Goal: Find specific page/section: Find specific page/section

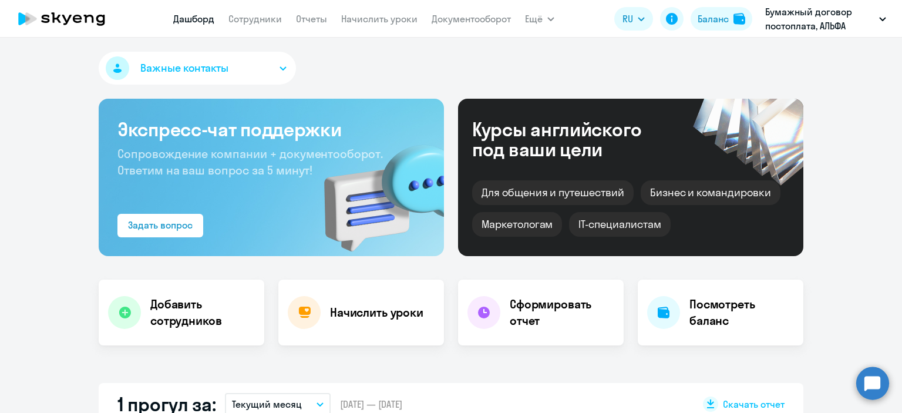
select select "30"
click at [259, 14] on link "Сотрудники" at bounding box center [254, 19] width 53 height 12
select select "30"
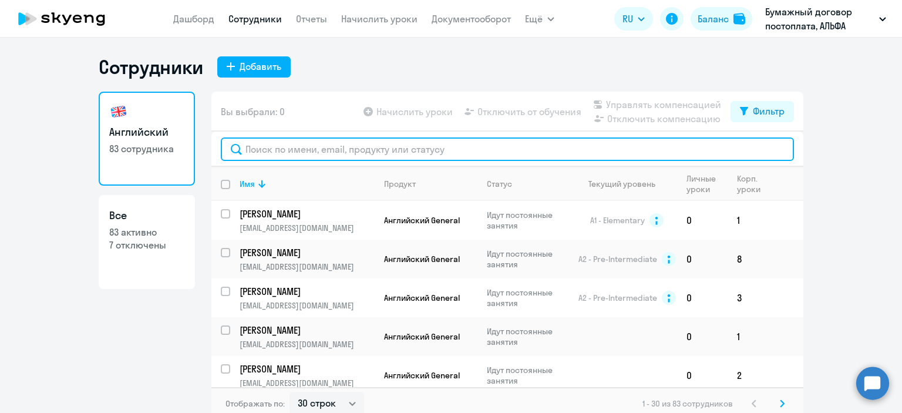
click at [289, 148] on input "text" at bounding box center [507, 148] width 573 height 23
click at [351, 151] on input "text" at bounding box center [507, 148] width 573 height 23
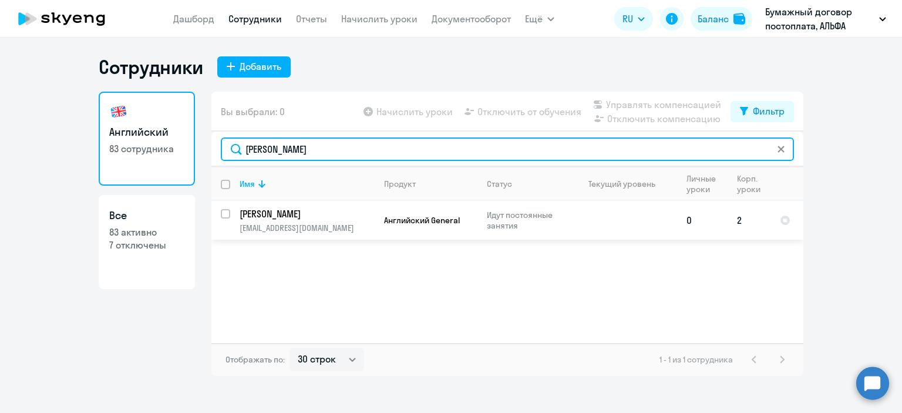
type input "[PERSON_NAME]"
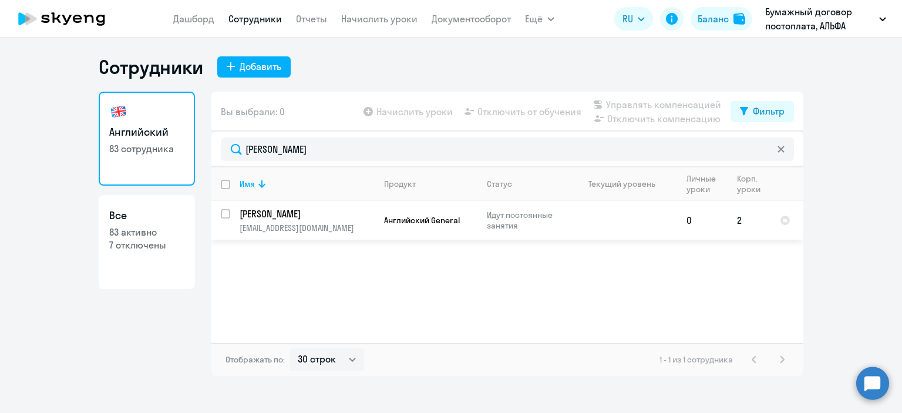
click at [339, 218] on p "[PERSON_NAME]" at bounding box center [306, 213] width 133 height 13
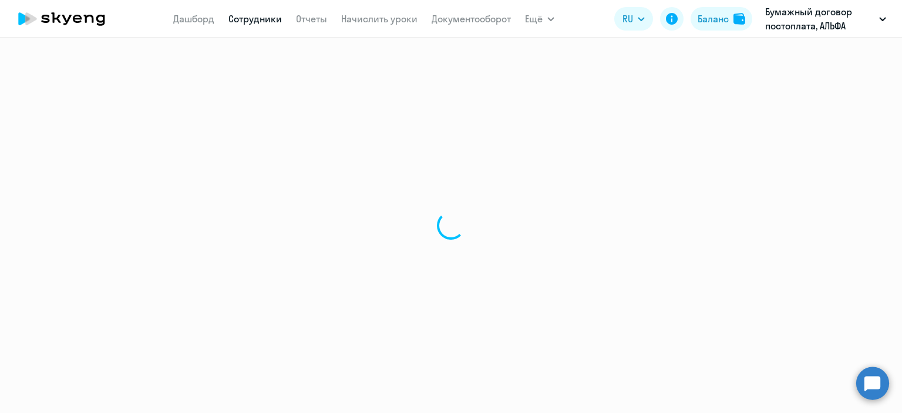
select select "english"
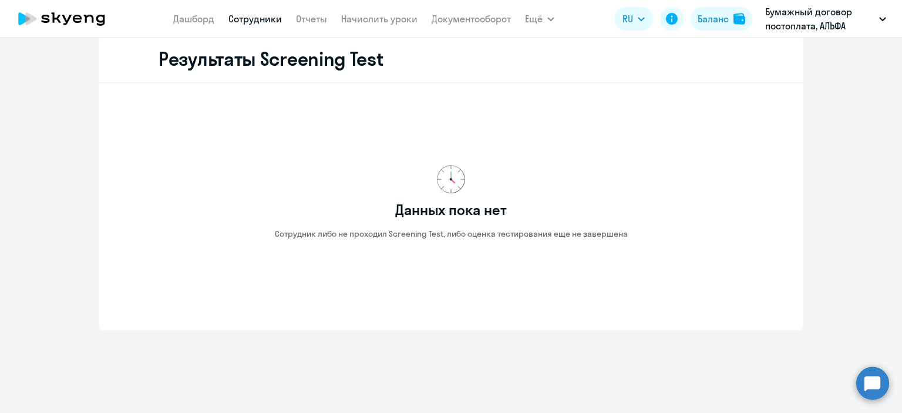
scroll to position [1881, 0]
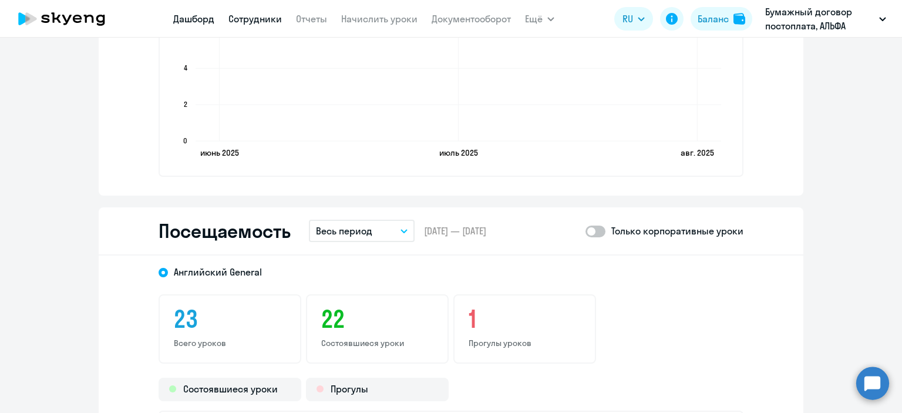
click at [206, 18] on link "Дашборд" at bounding box center [193, 19] width 41 height 12
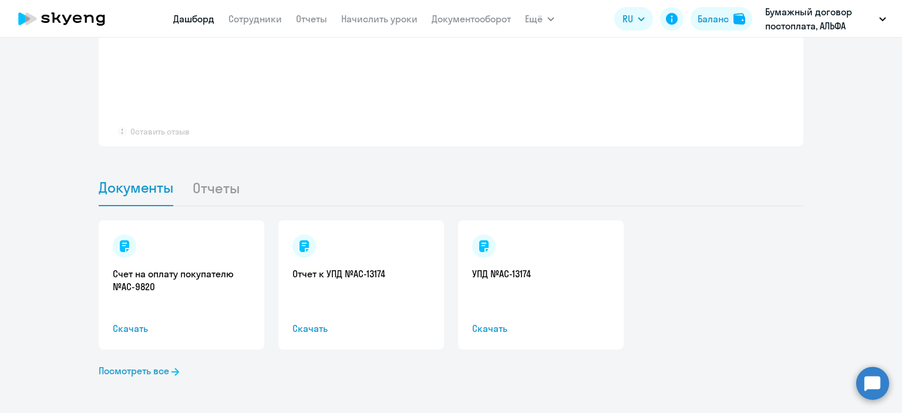
select select "30"
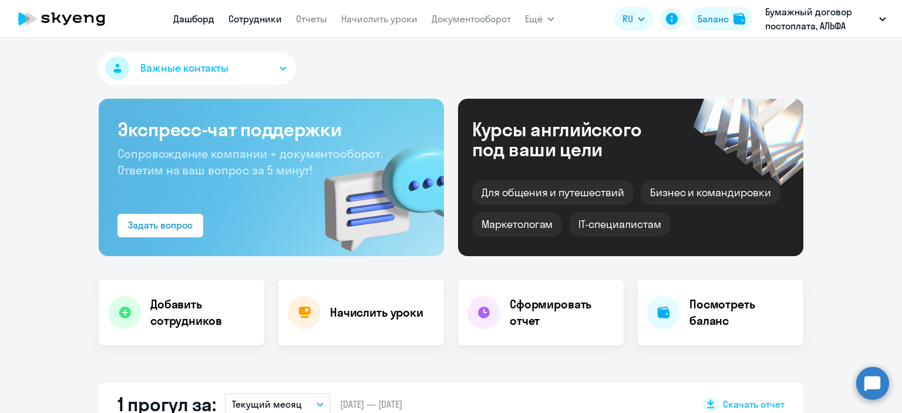
click at [264, 22] on link "Сотрудники" at bounding box center [254, 19] width 53 height 12
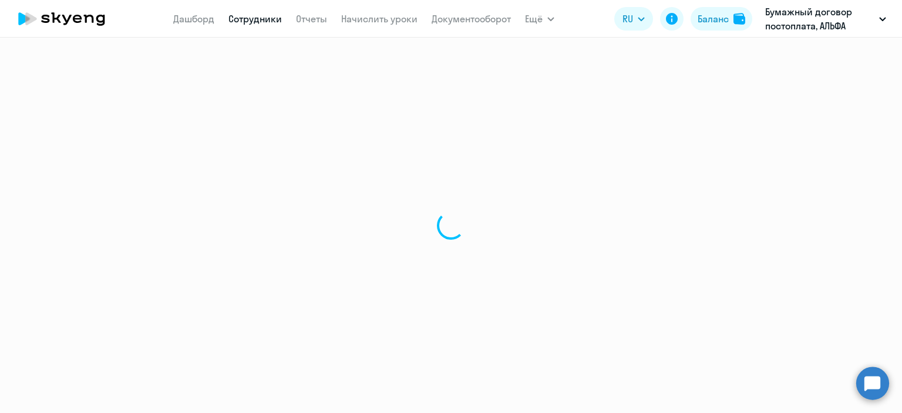
select select "30"
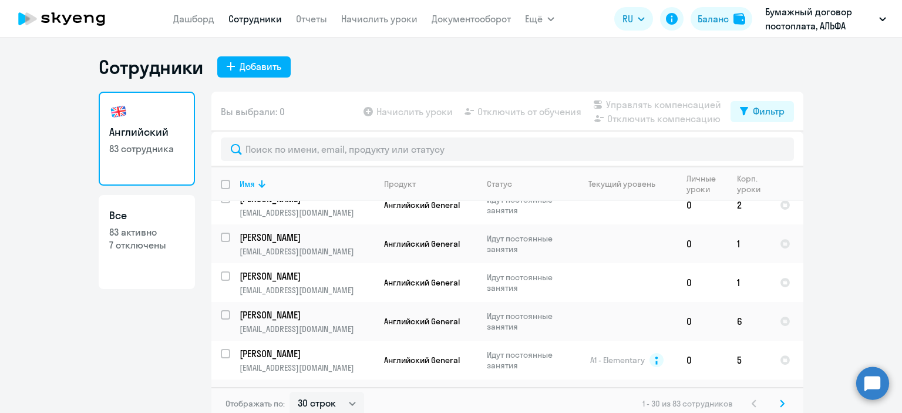
scroll to position [176, 0]
